Goal: Task Accomplishment & Management: Manage account settings

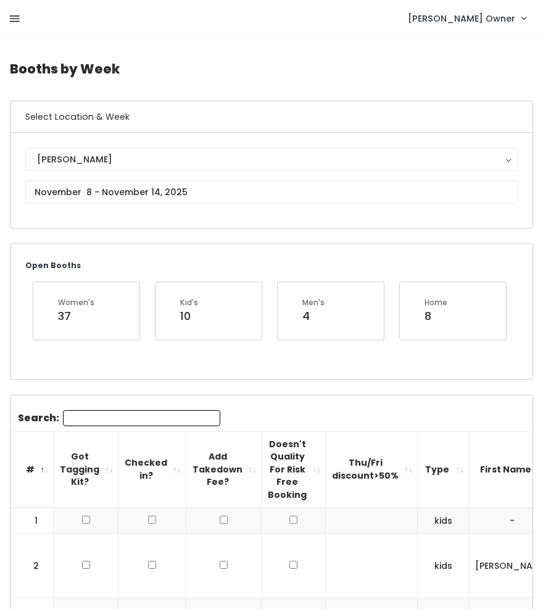
click at [12, 14] on icon at bounding box center [15, 19] width 10 height 11
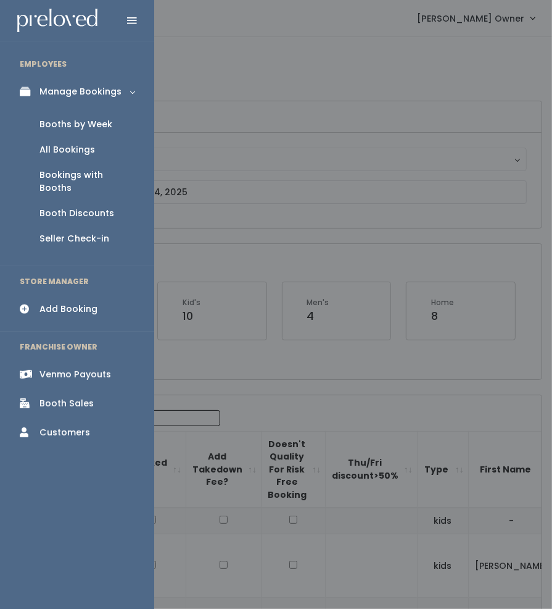
click at [72, 207] on div "Booth Discounts" at bounding box center [76, 213] width 75 height 13
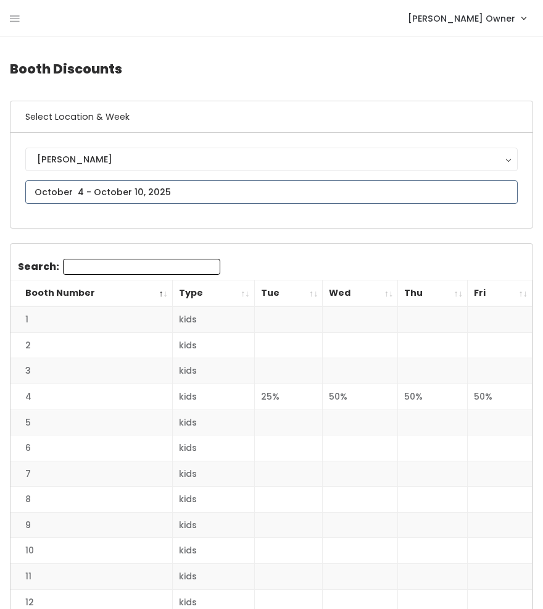
click at [84, 195] on input "text" at bounding box center [271, 191] width 493 height 23
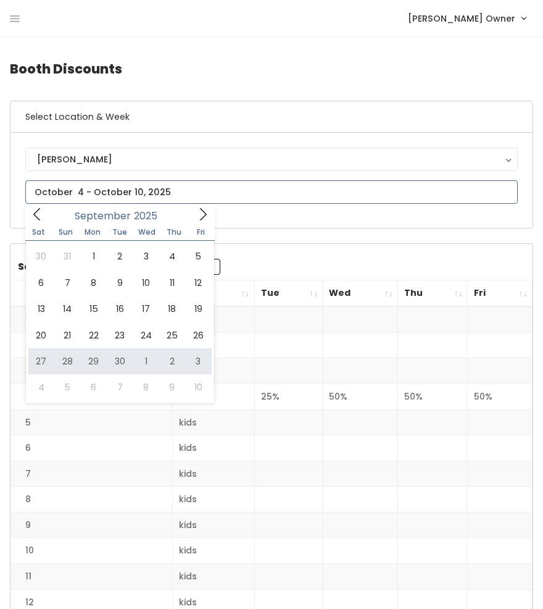
type input "[DATE] to [DATE]"
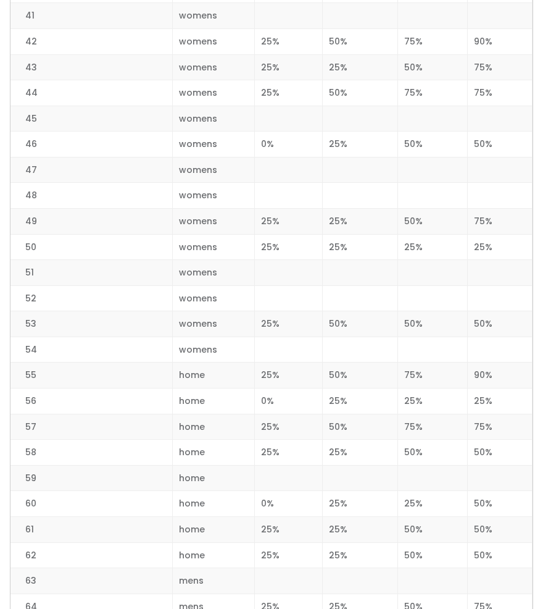
scroll to position [1363, 0]
